Goal: Check status: Check status

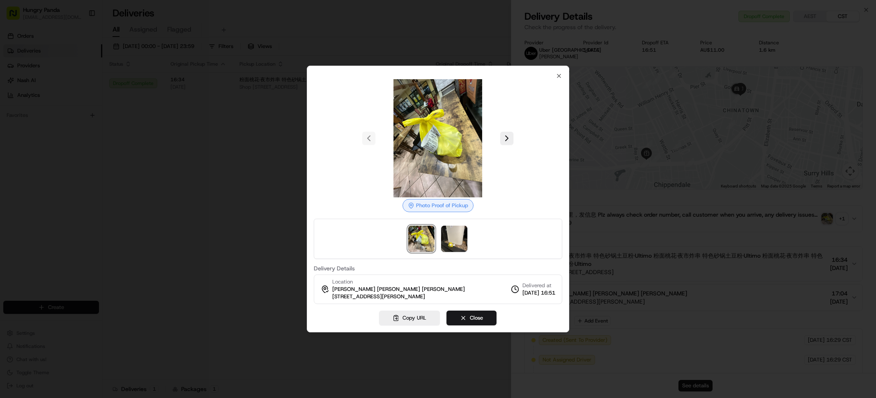
click at [179, 179] on div at bounding box center [438, 199] width 876 height 398
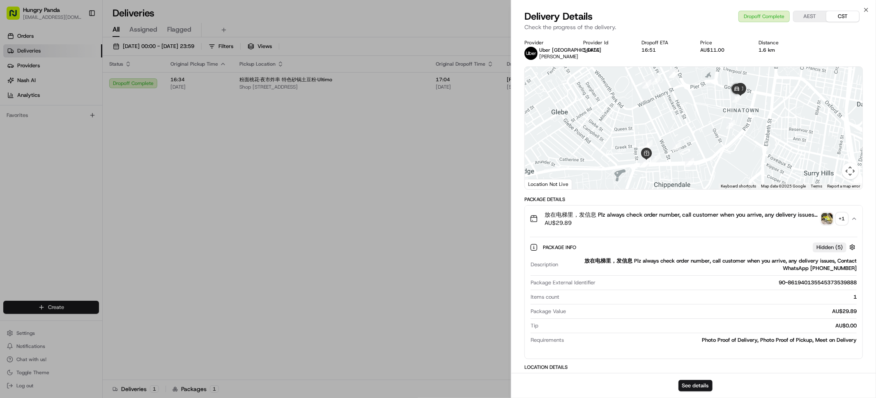
drag, startPoint x: 384, startPoint y: 187, endPoint x: 604, endPoint y: 134, distance: 226.9
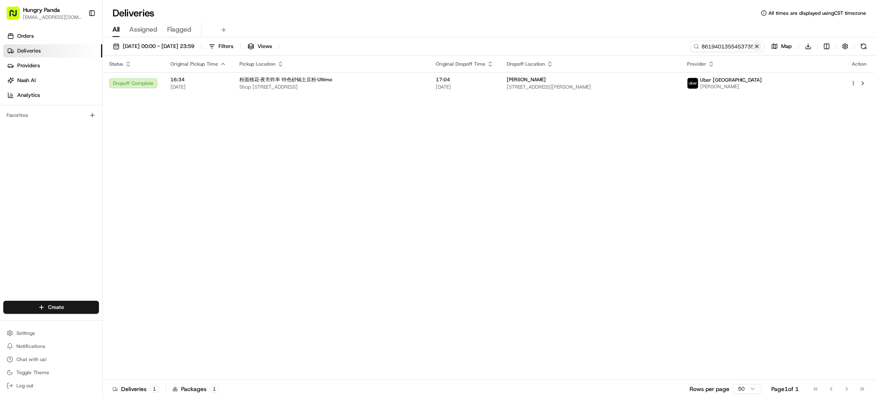
click at [757, 46] on button at bounding box center [757, 46] width 8 height 8
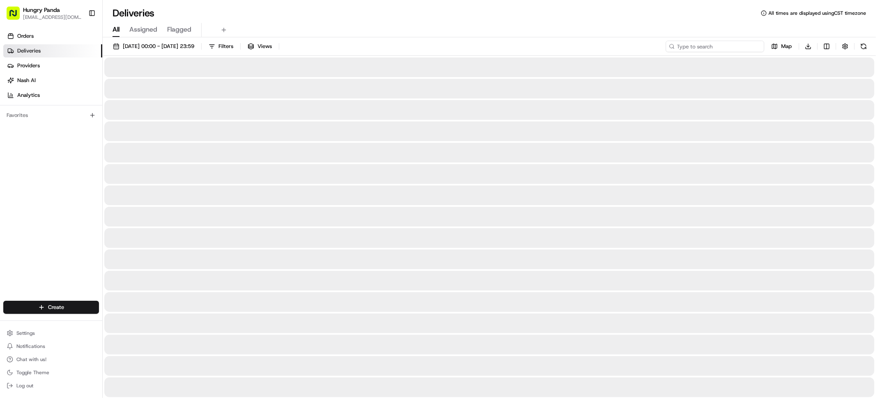
click at [724, 49] on input at bounding box center [715, 47] width 99 height 12
paste input "9217430255853785401762"
type input "9217430255853785401762"
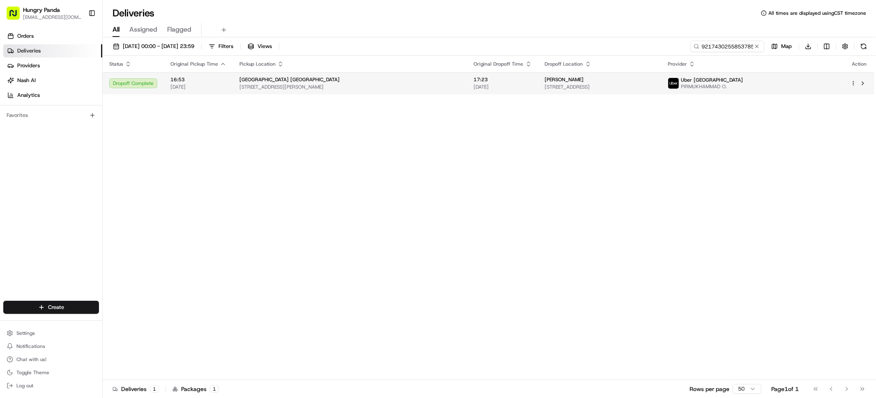
click at [475, 85] on span "[DATE]" at bounding box center [503, 87] width 58 height 7
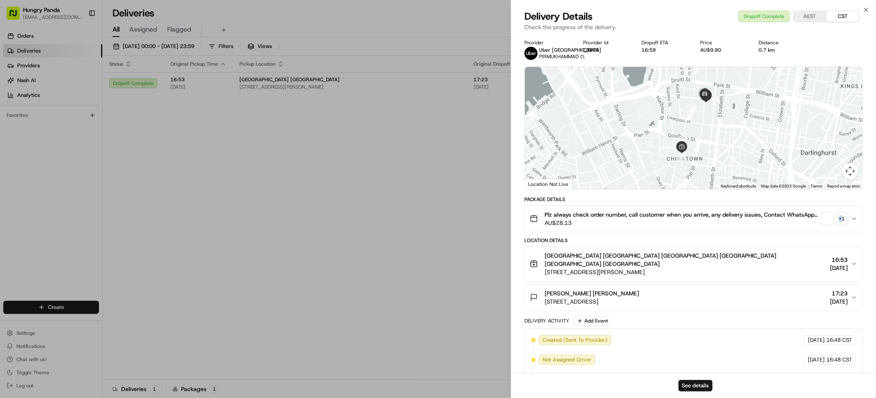
click at [841, 225] on div "+ 1" at bounding box center [842, 219] width 12 height 12
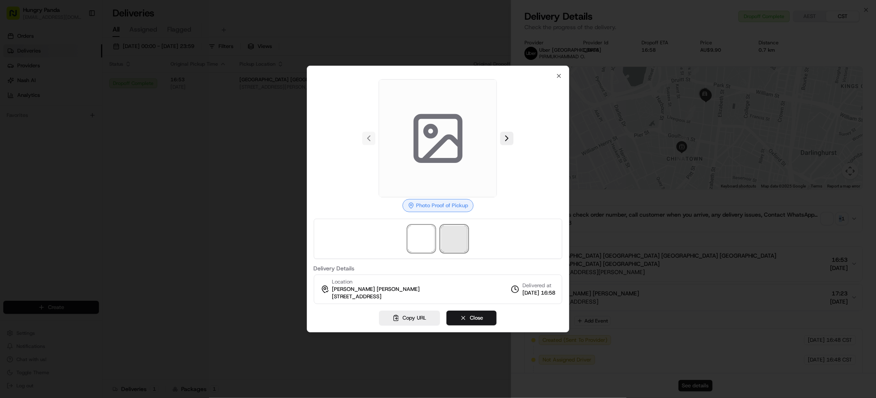
click at [453, 246] on span at bounding box center [454, 239] width 26 height 26
